Goal: Learn about a topic

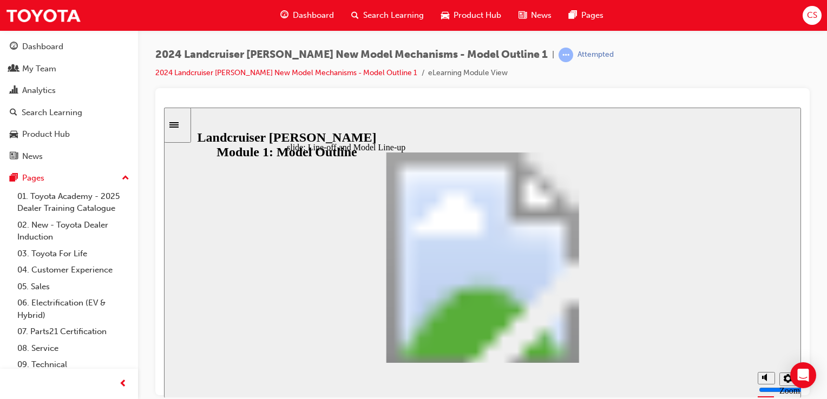
drag, startPoint x: 342, startPoint y: 332, endPoint x: 358, endPoint y: 332, distance: 15.7
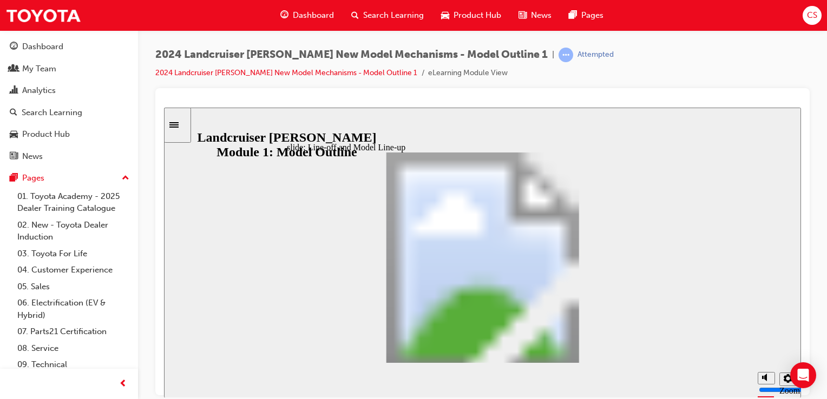
drag, startPoint x: 545, startPoint y: 263, endPoint x: 542, endPoint y: 242, distance: 21.3
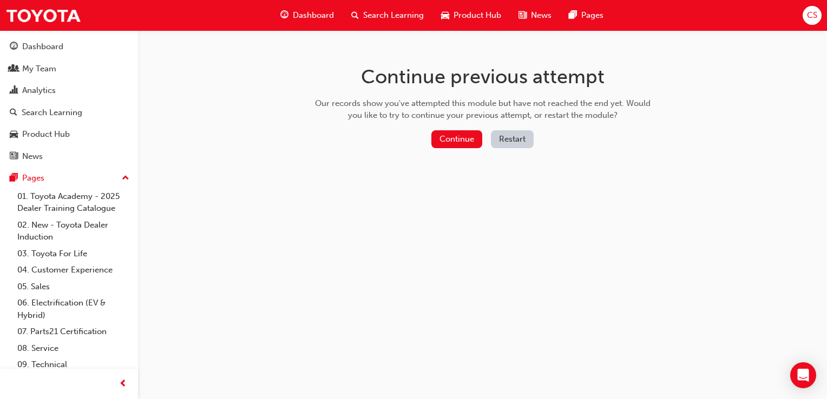
click at [509, 140] on button "Restart" at bounding box center [512, 139] width 43 height 18
